Goal: Transaction & Acquisition: Subscribe to service/newsletter

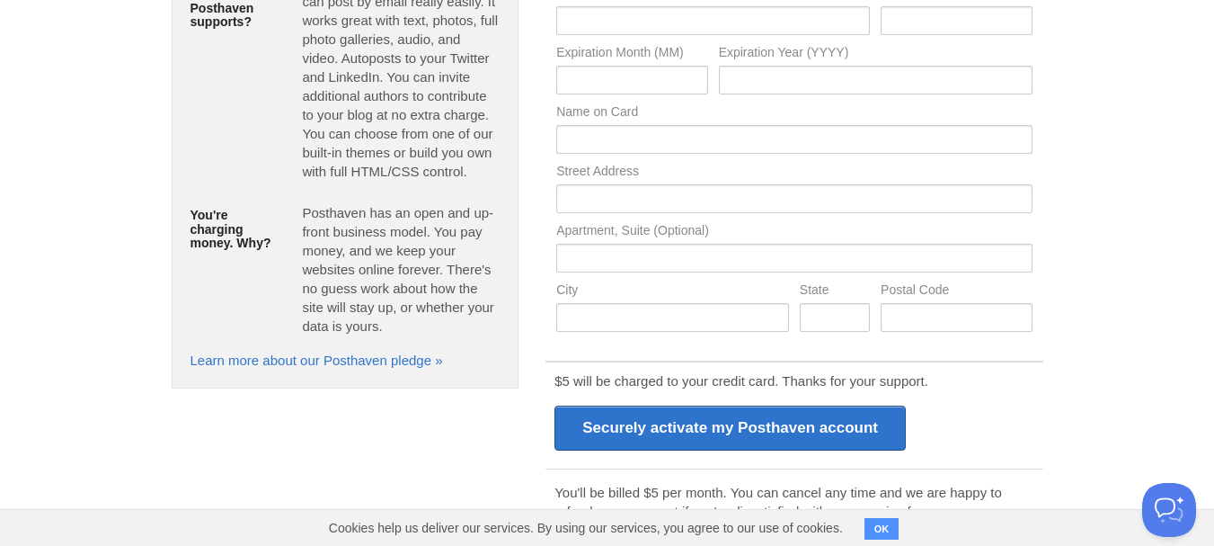
scroll to position [382, 0]
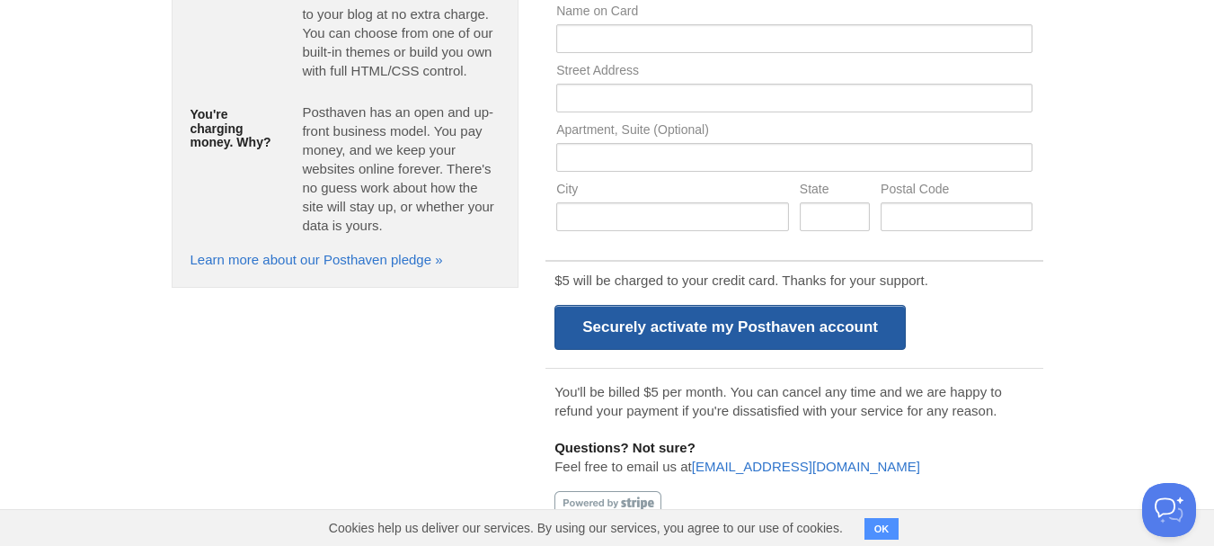
click at [629, 329] on input "Securely activate my Posthaven account" at bounding box center [730, 327] width 351 height 45
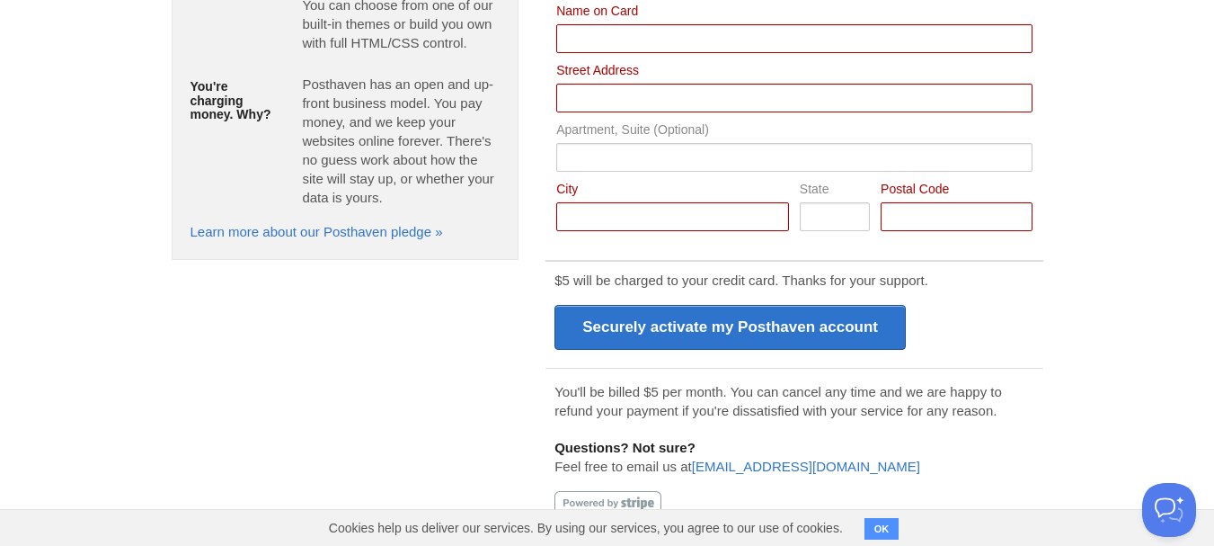
scroll to position [0, 0]
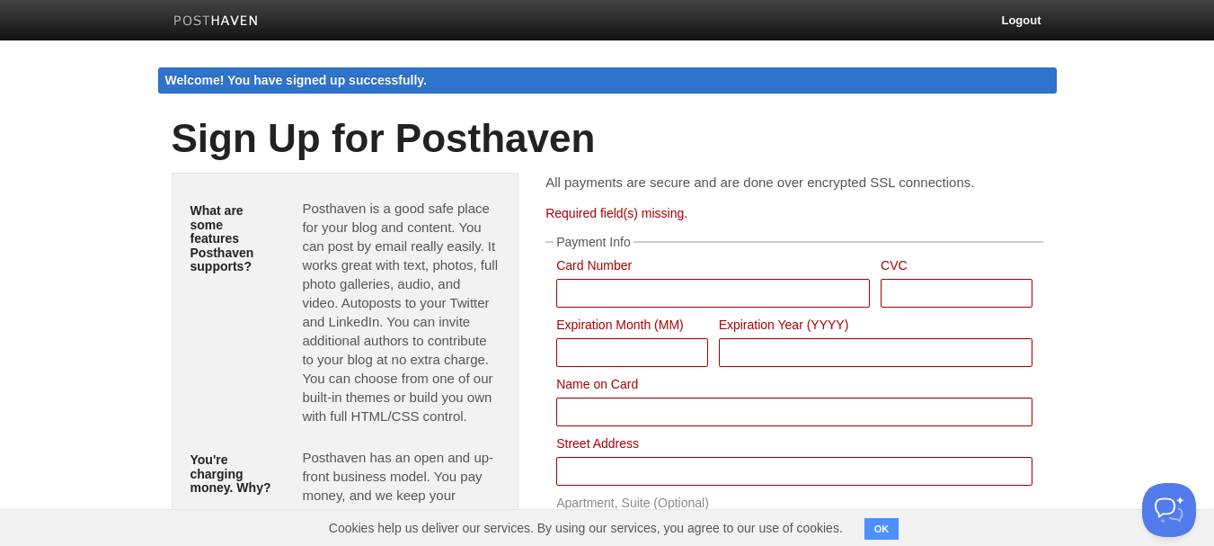
click at [324, 146] on h1 "Sign Up for Posthaven" at bounding box center [608, 138] width 872 height 43
click at [197, 83] on div "Welcome! You have signed up successfully." at bounding box center [607, 80] width 899 height 26
click at [276, 81] on div "Welcome! You have signed up successfully." at bounding box center [607, 80] width 899 height 26
click at [331, 83] on div "Welcome! You have signed up successfully." at bounding box center [607, 80] width 899 height 26
click at [230, 15] on img at bounding box center [215, 21] width 85 height 13
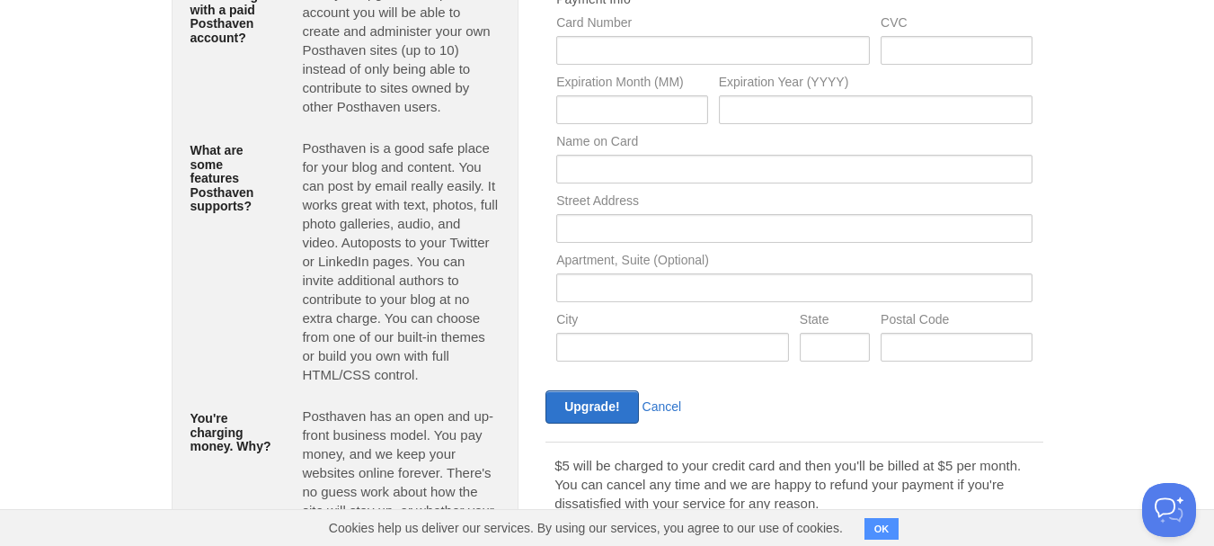
scroll to position [286, 0]
